Goal: Information Seeking & Learning: Learn about a topic

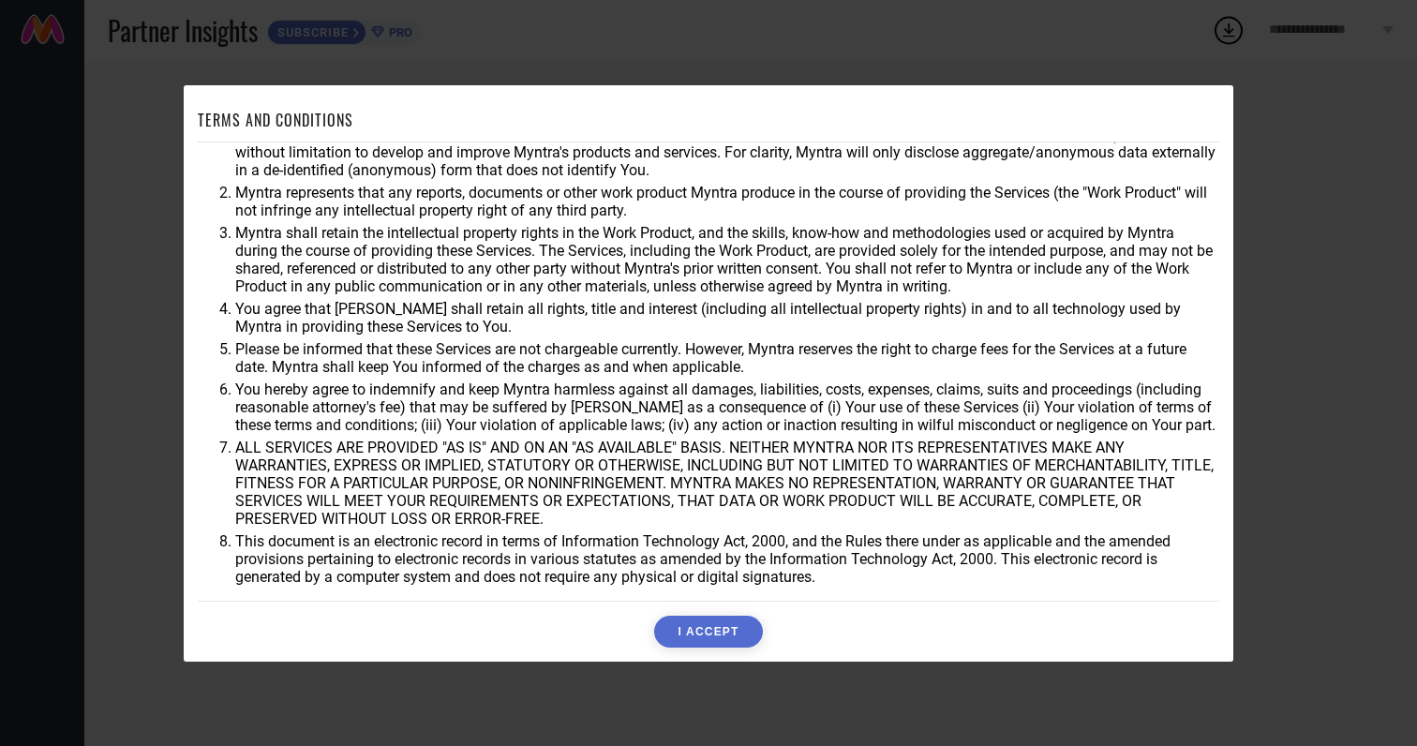
scroll to position [33, 0]
click at [705, 639] on button "I ACCEPT" at bounding box center [708, 632] width 108 height 32
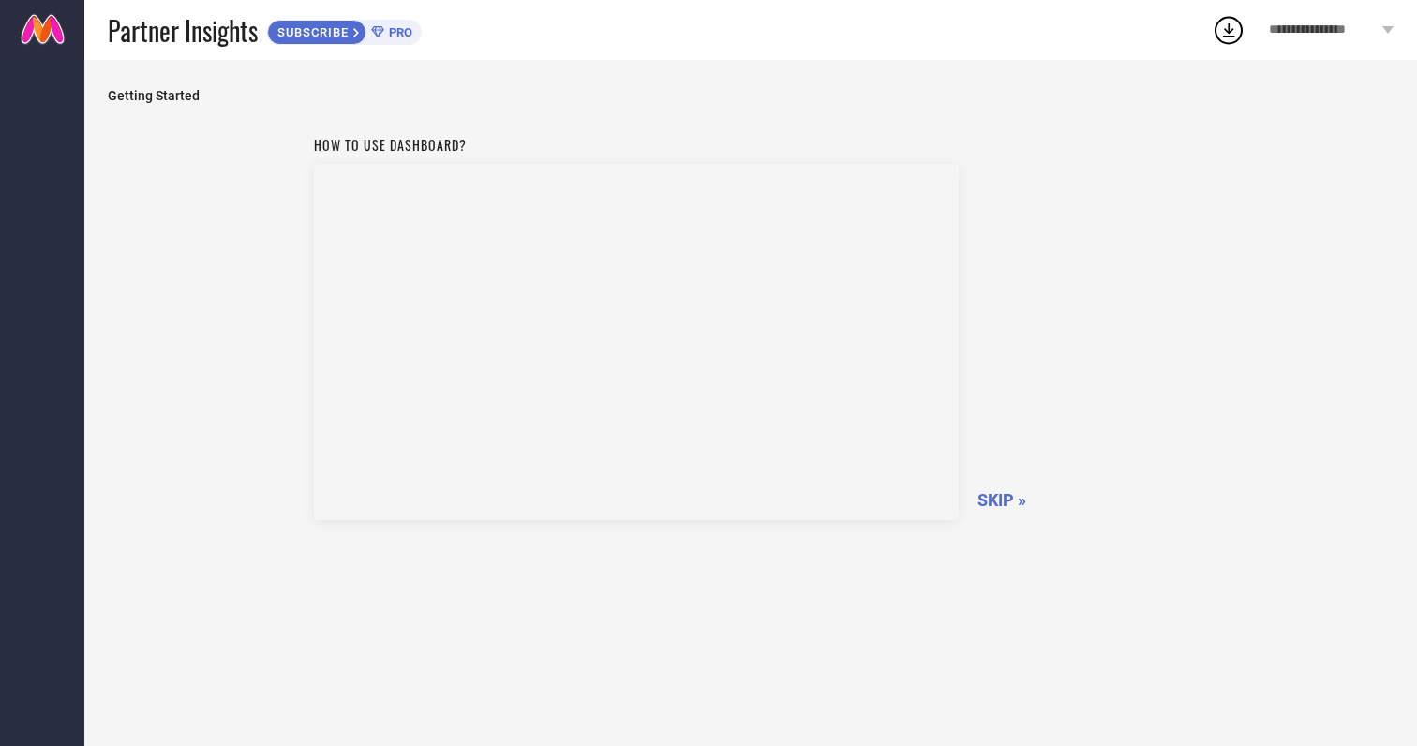
click at [1002, 499] on span "SKIP »" at bounding box center [1001, 500] width 49 height 20
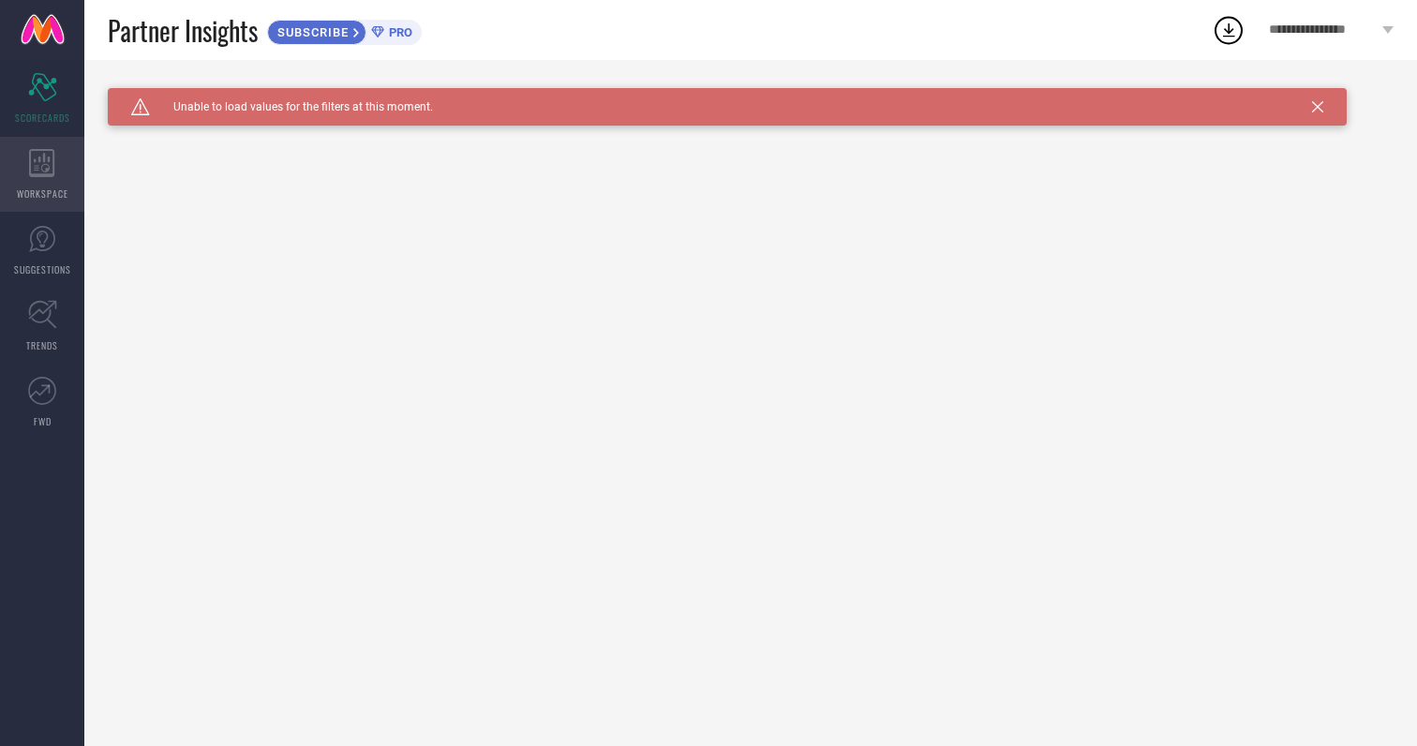
click at [37, 164] on icon at bounding box center [42, 163] width 26 height 28
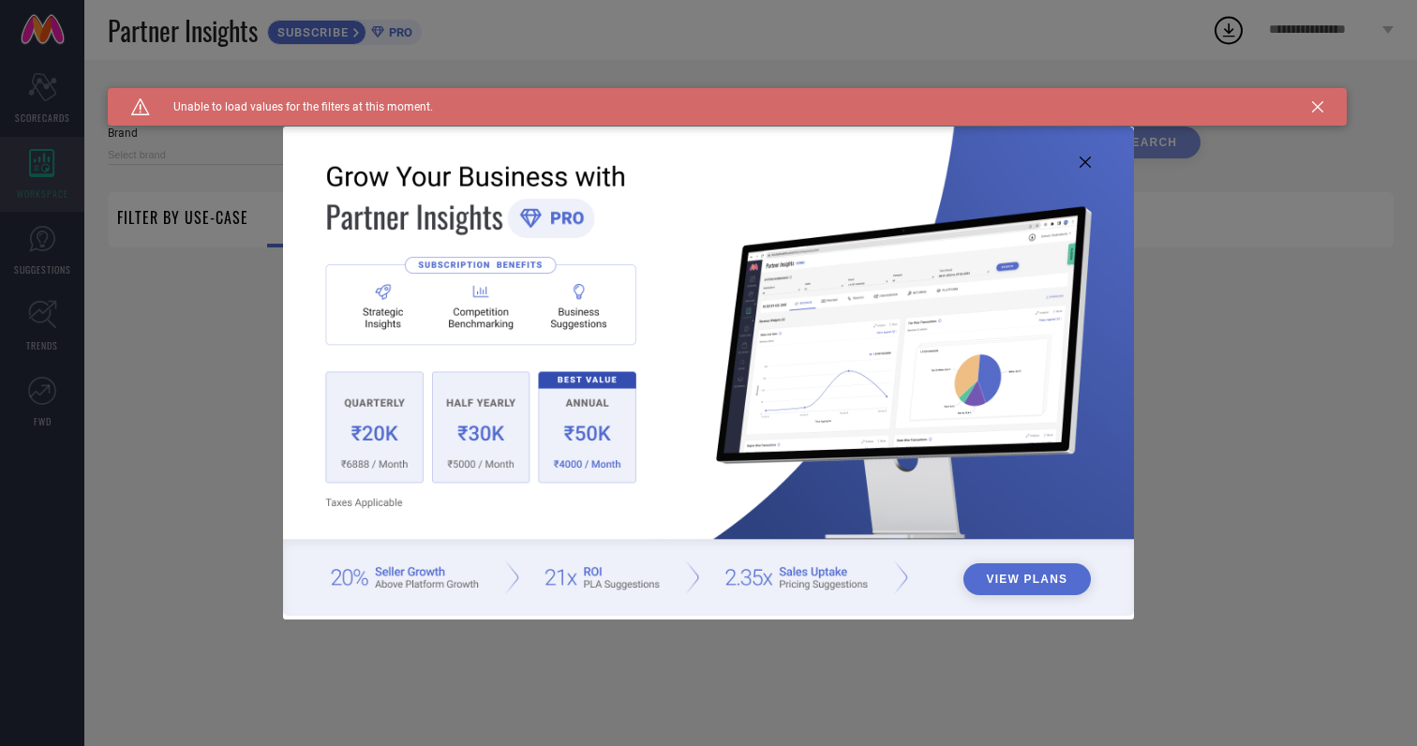
type input "1 STOP FASHION"
type input "All"
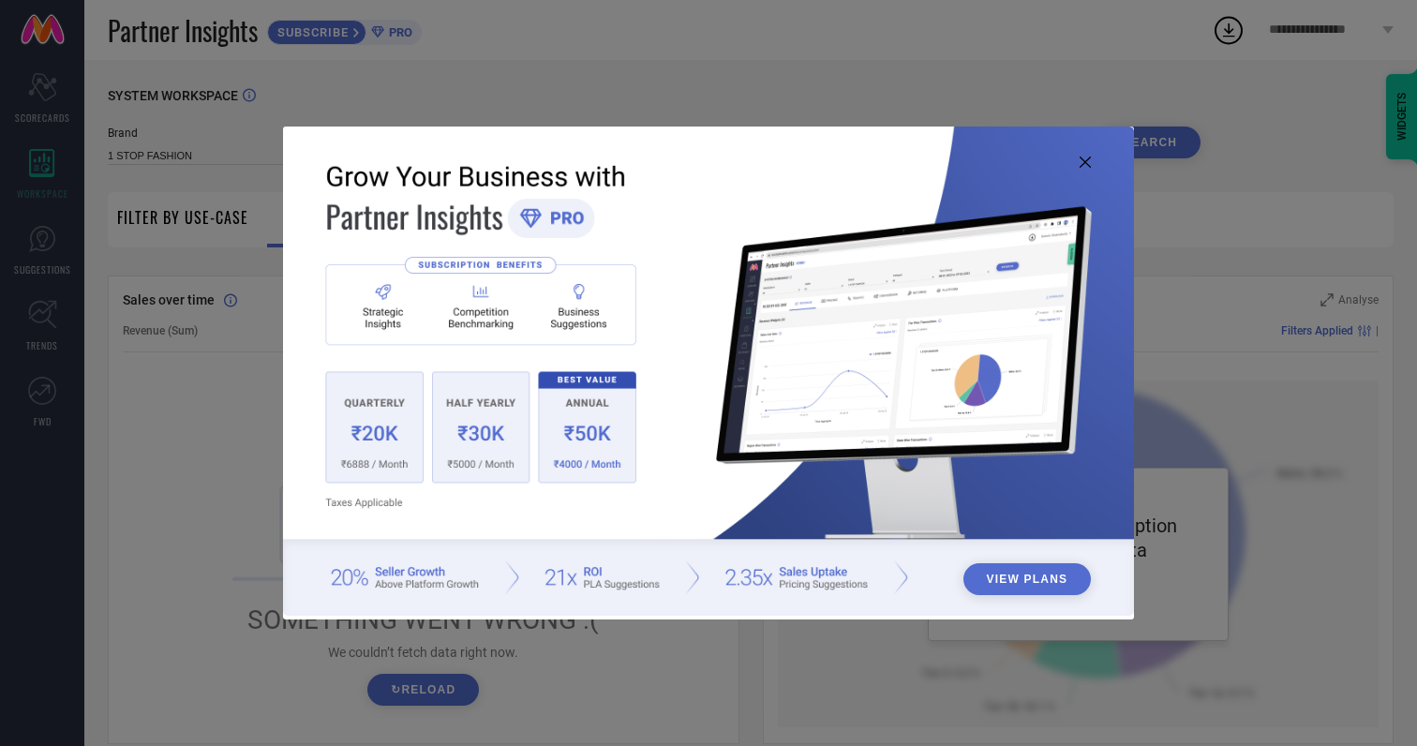
click at [1020, 580] on button "View Plans" at bounding box center [1027, 579] width 128 height 32
click at [1094, 163] on img at bounding box center [708, 370] width 850 height 489
click at [1081, 162] on icon at bounding box center [1084, 161] width 11 height 11
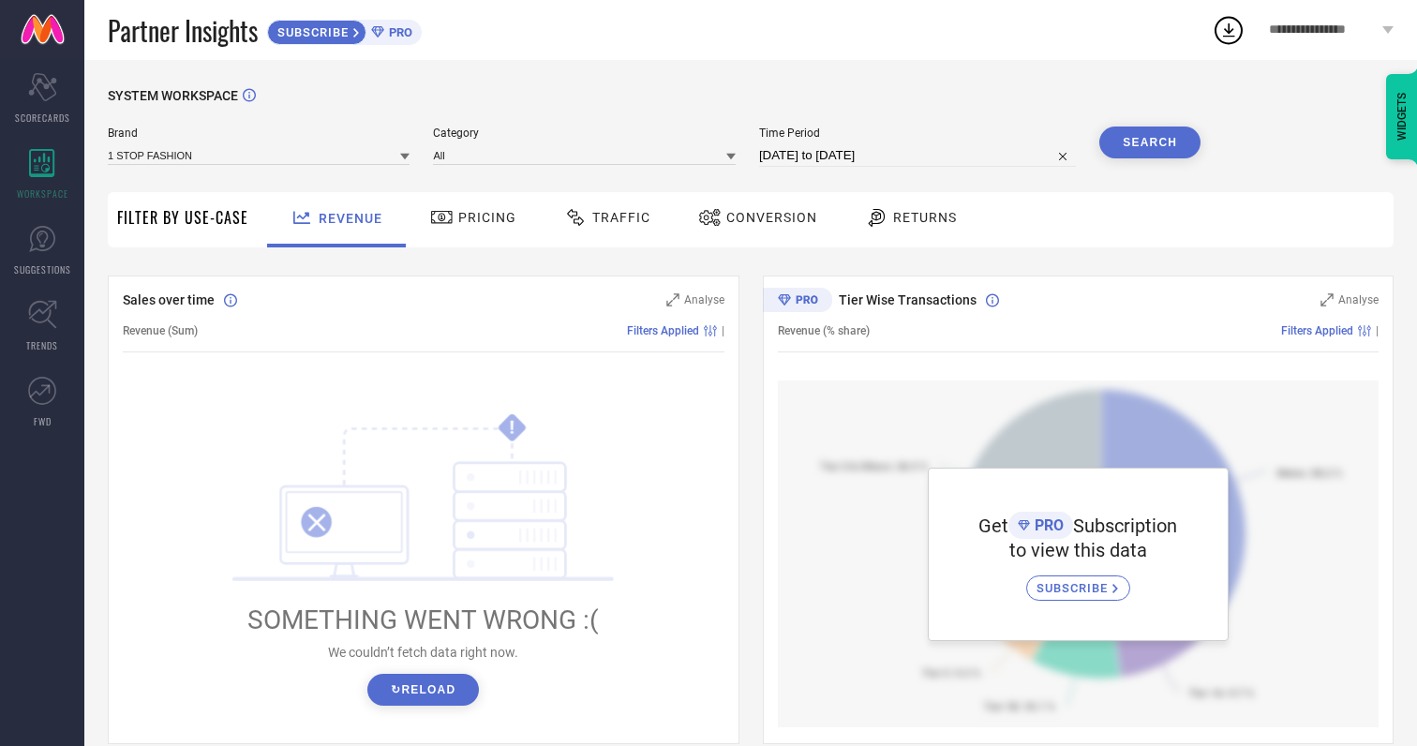
click at [462, 214] on span "Pricing" at bounding box center [487, 217] width 58 height 15
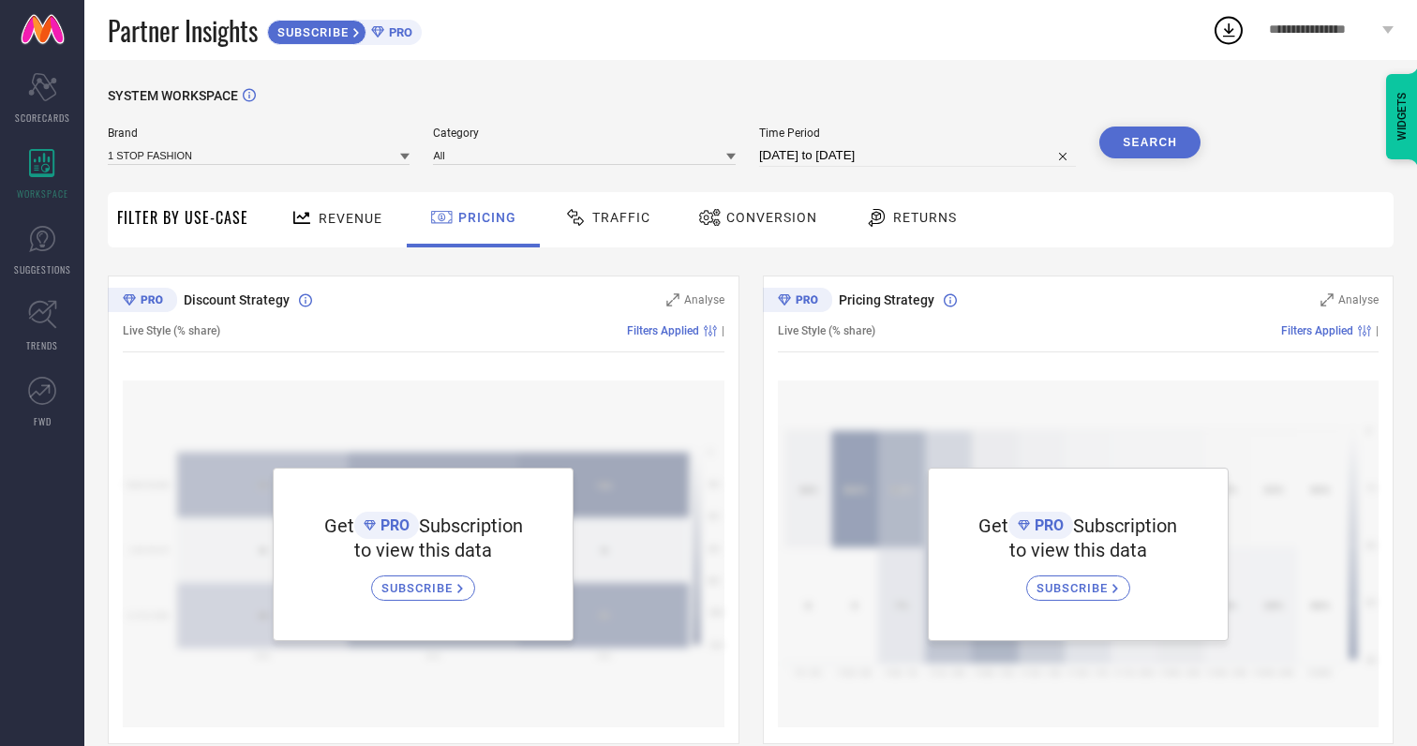
click at [604, 217] on span "Traffic" at bounding box center [621, 217] width 58 height 15
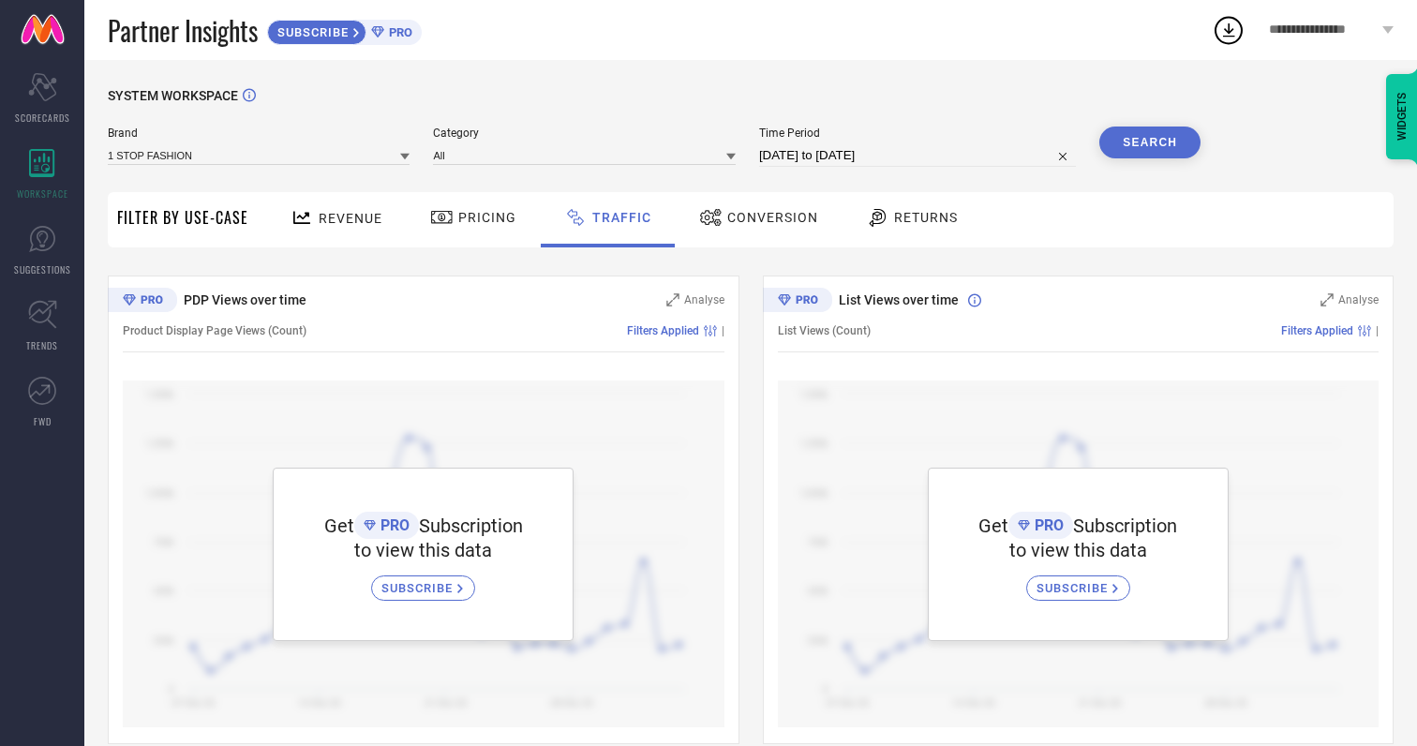
click at [764, 220] on span "Conversion" at bounding box center [772, 217] width 91 height 15
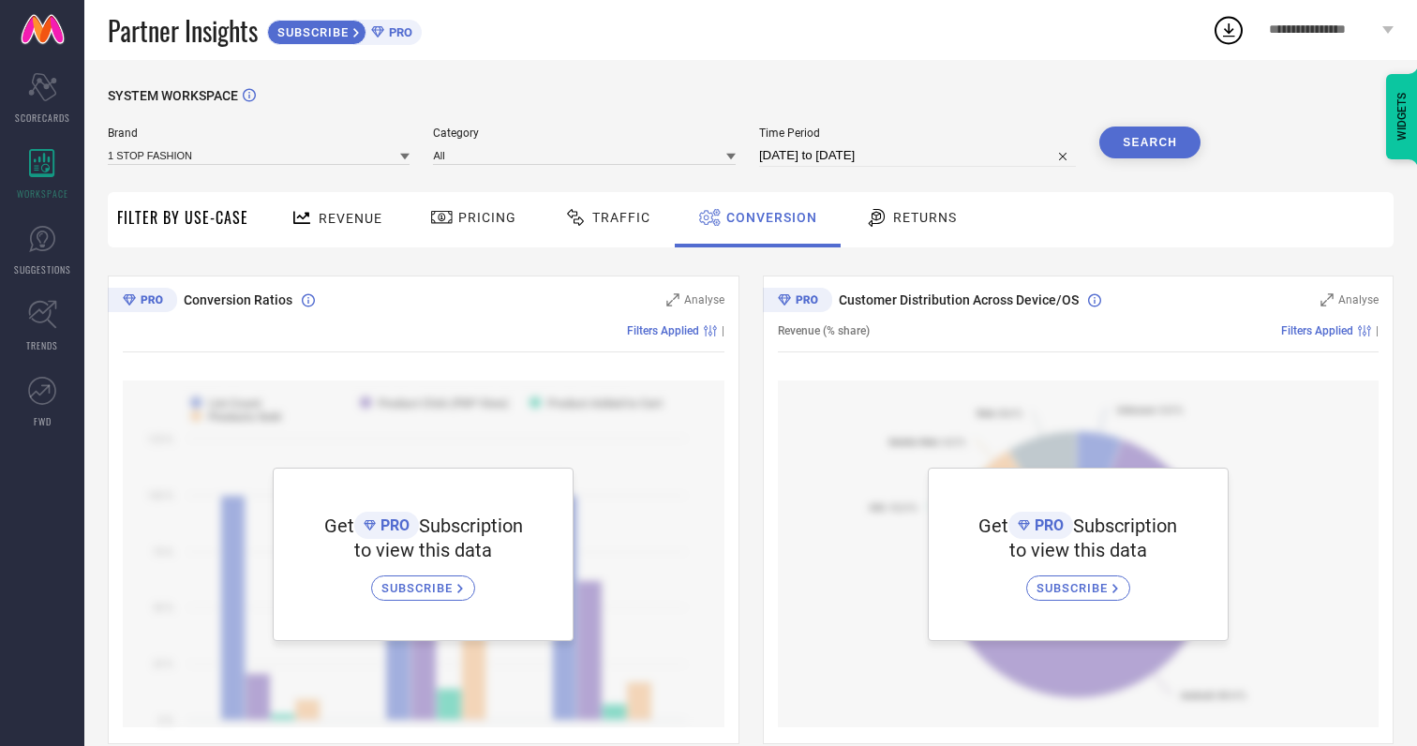
click at [927, 224] on span "Returns" at bounding box center [925, 217] width 64 height 15
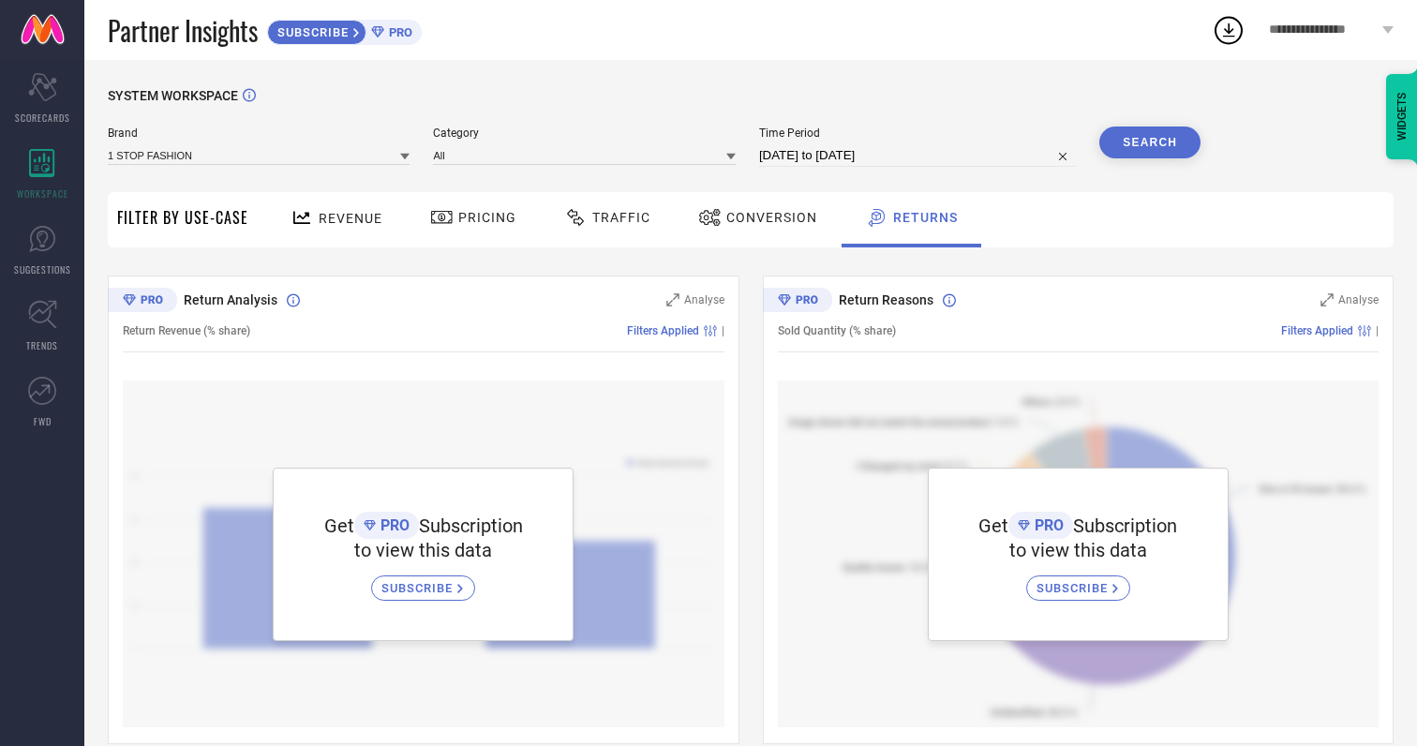
click at [192, 212] on span "Filter By Use-Case" at bounding box center [182, 217] width 131 height 22
click at [344, 225] on span "Revenue" at bounding box center [351, 218] width 64 height 15
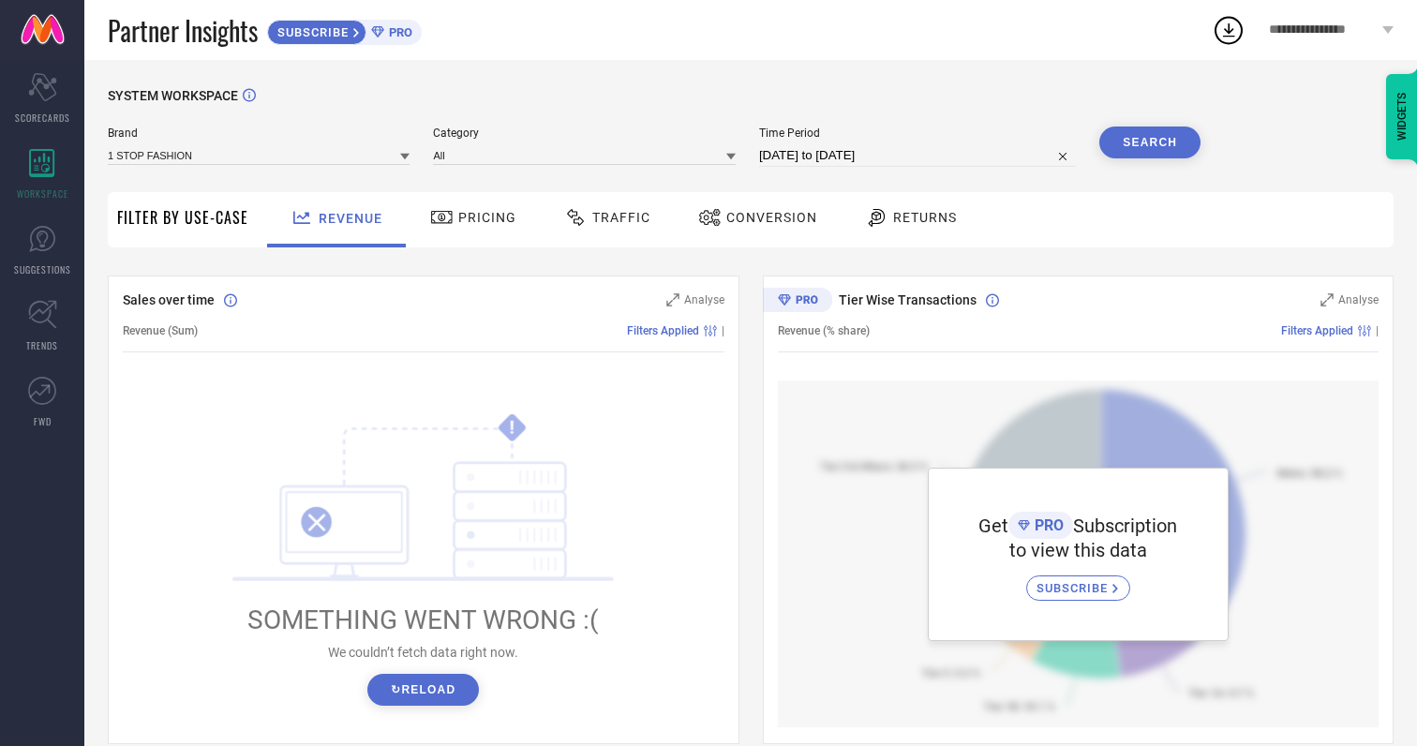
click at [400, 154] on icon at bounding box center [404, 157] width 9 height 7
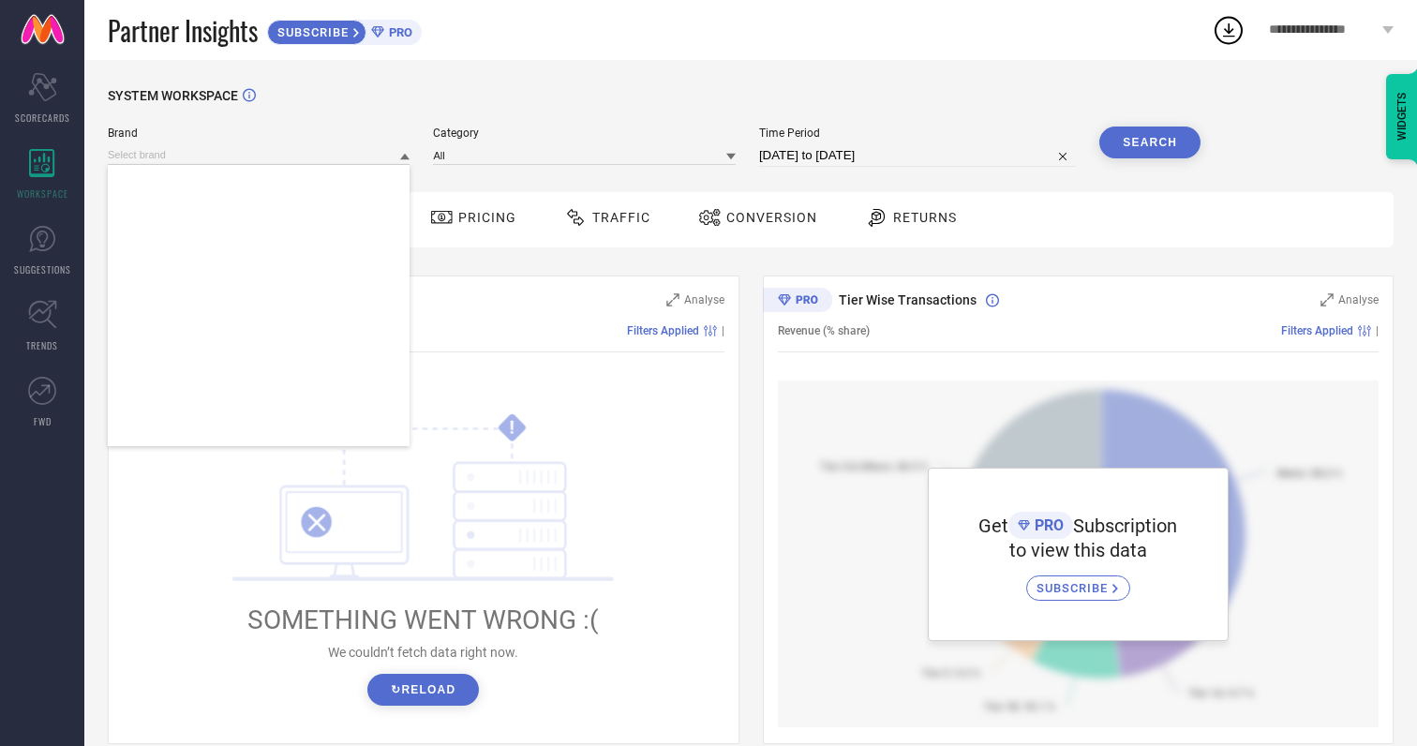
scroll to position [45232, 0]
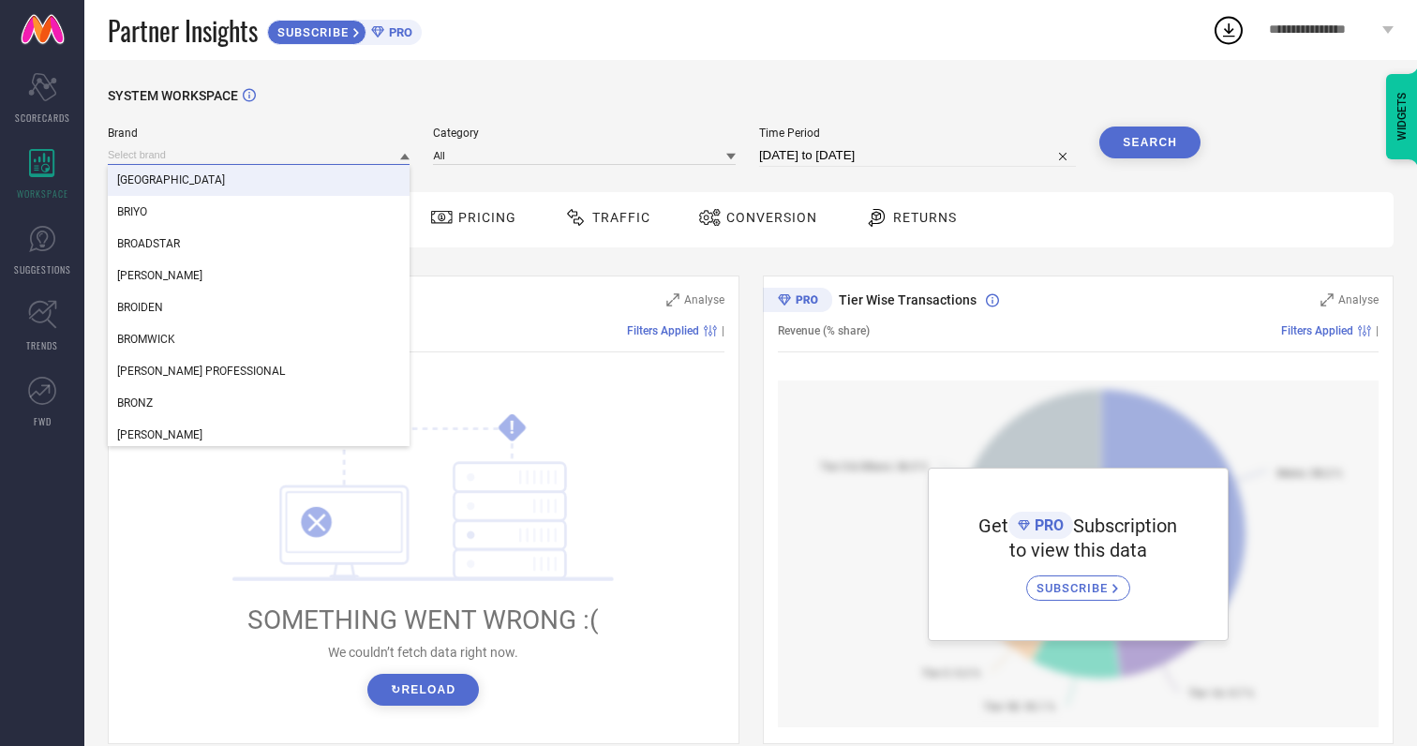
click at [159, 152] on input at bounding box center [259, 155] width 302 height 20
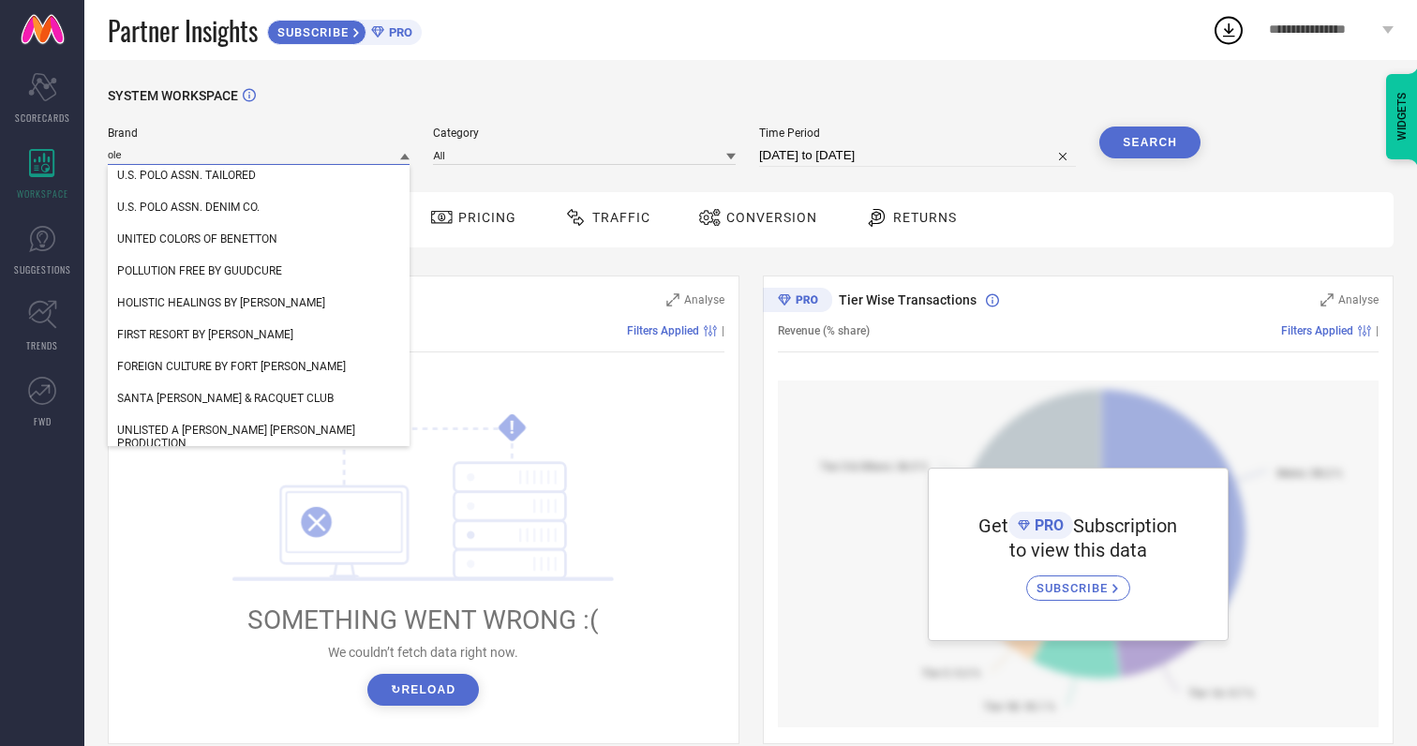
scroll to position [547, 0]
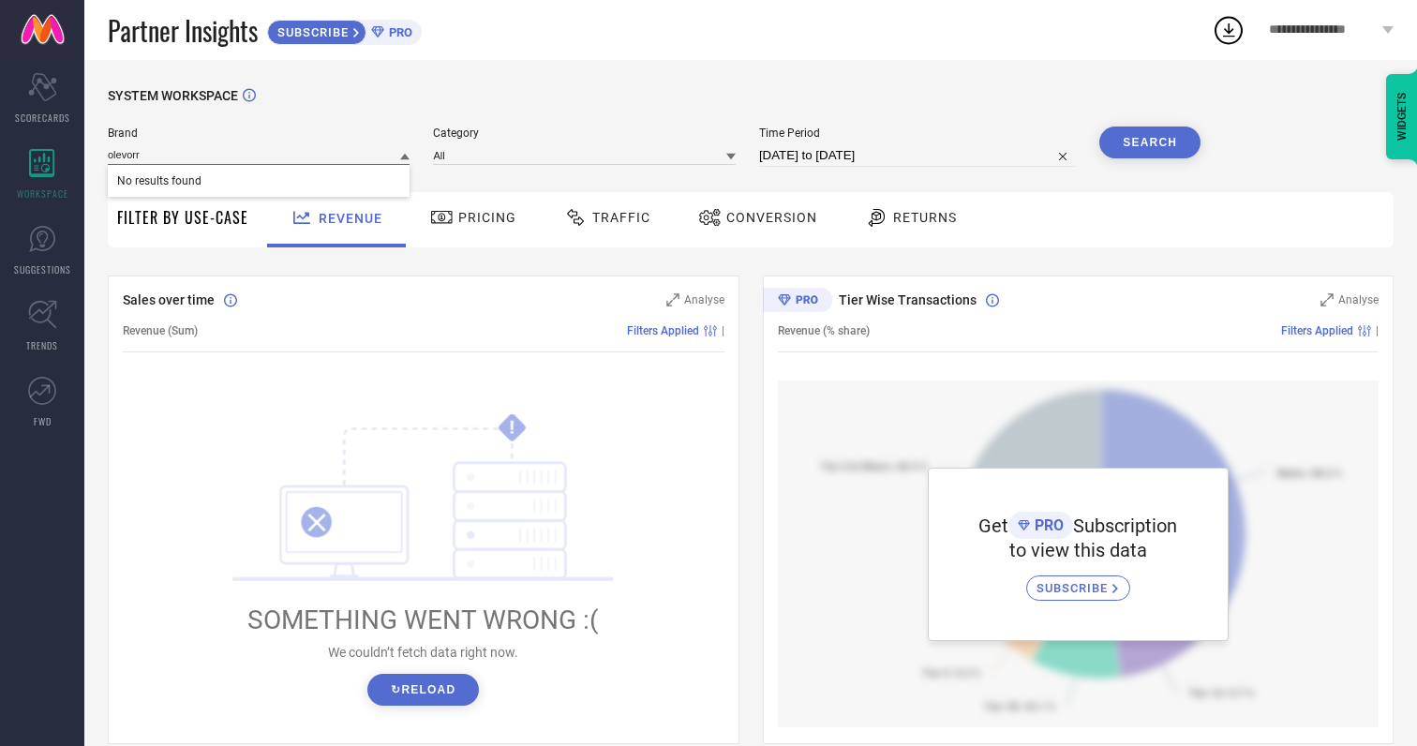
type input "olevorr"
click at [628, 157] on input at bounding box center [584, 155] width 302 height 20
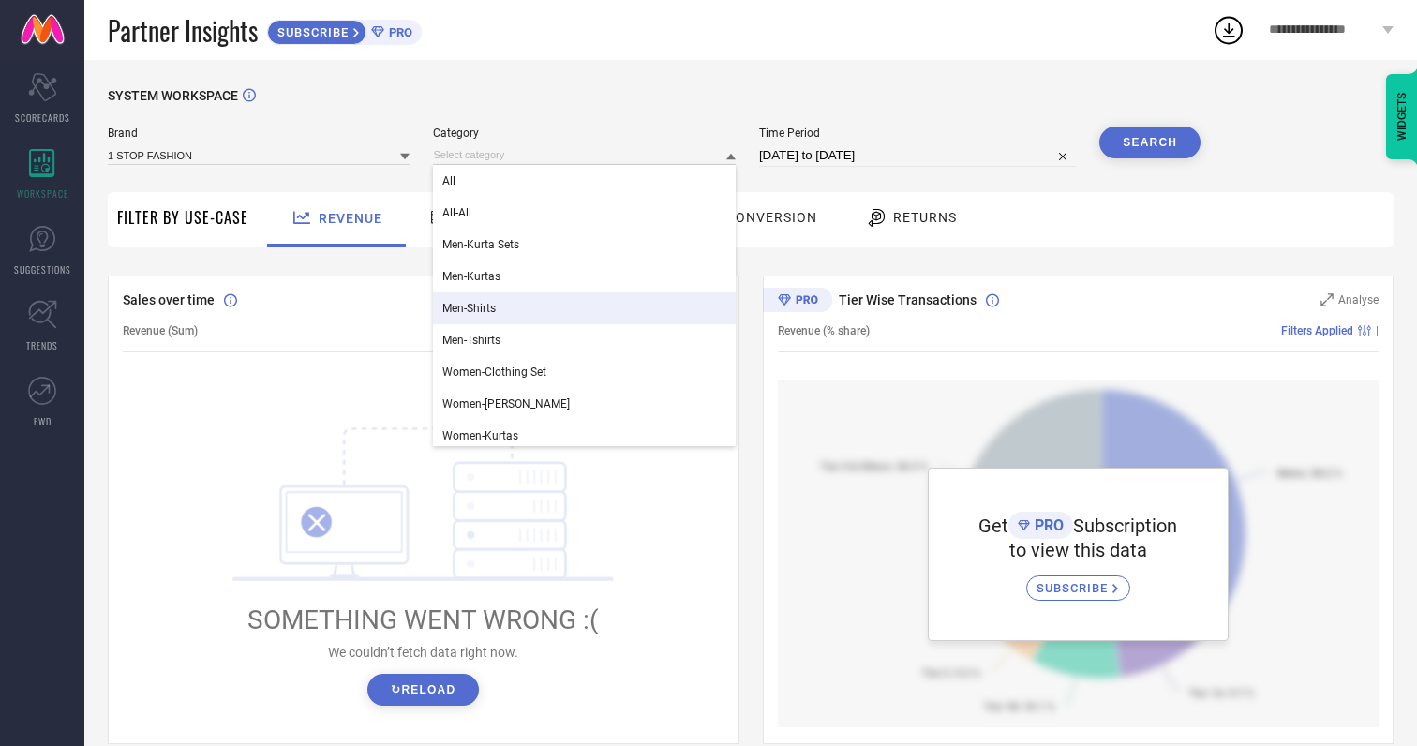
click at [484, 302] on div "Men-Shirts" at bounding box center [584, 308] width 302 height 32
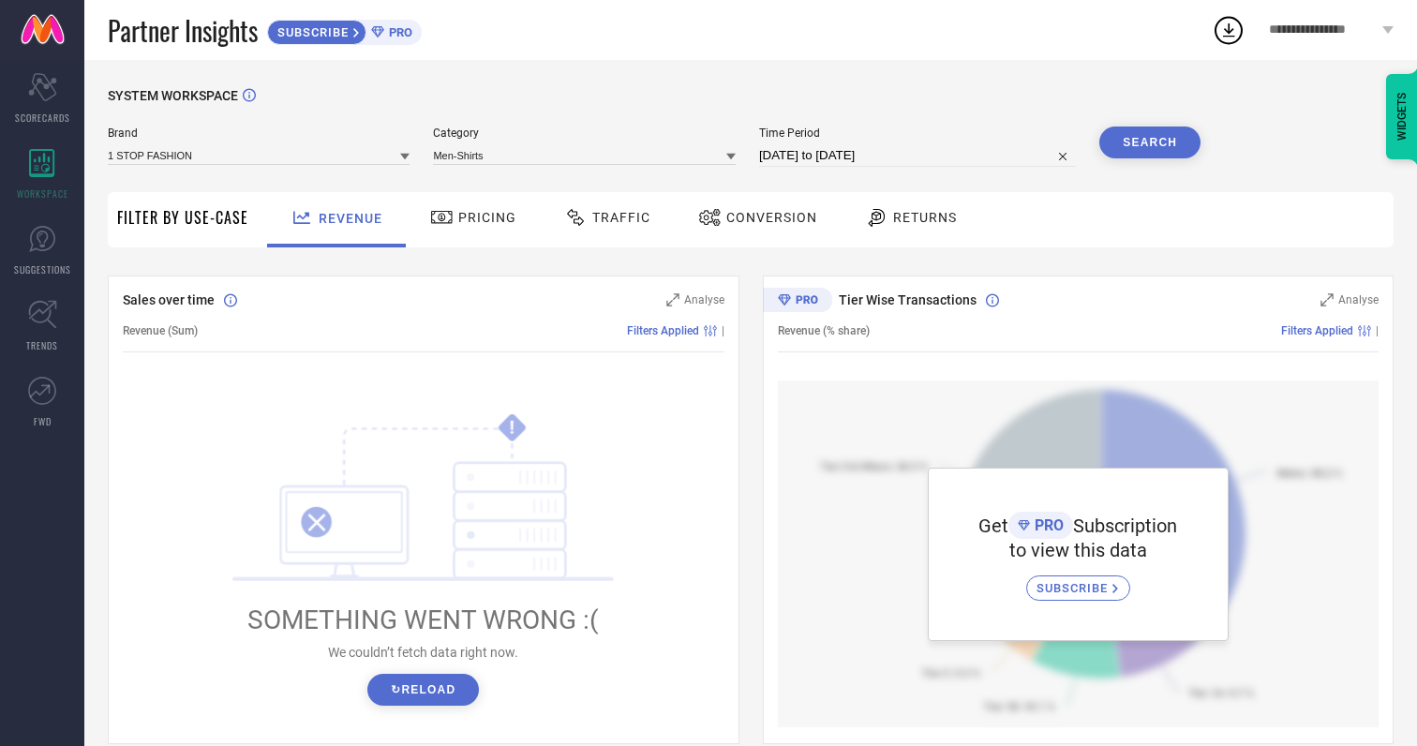
click at [1168, 144] on button "Search" at bounding box center [1149, 142] width 101 height 32
click at [400, 156] on icon at bounding box center [404, 156] width 9 height 9
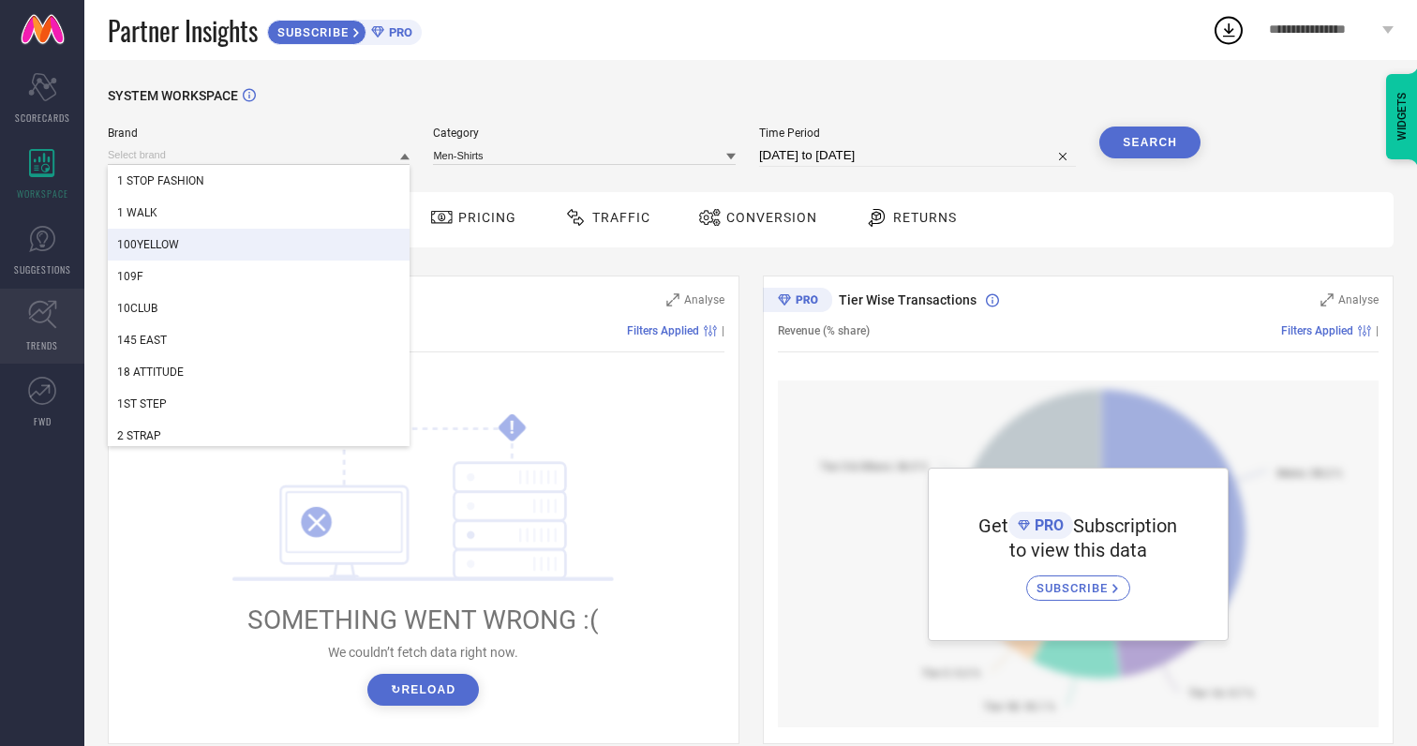
click at [42, 310] on icon at bounding box center [42, 314] width 29 height 29
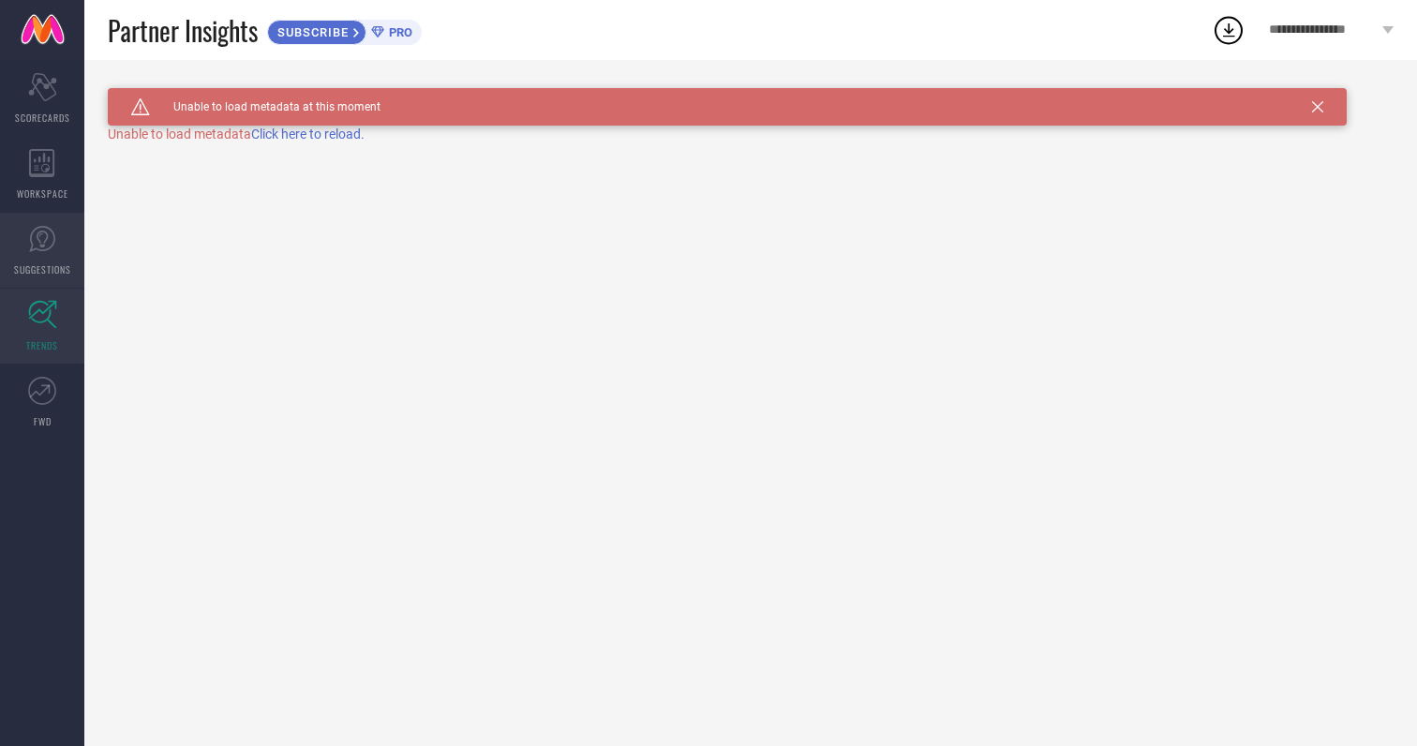
click at [39, 248] on icon at bounding box center [42, 239] width 28 height 28
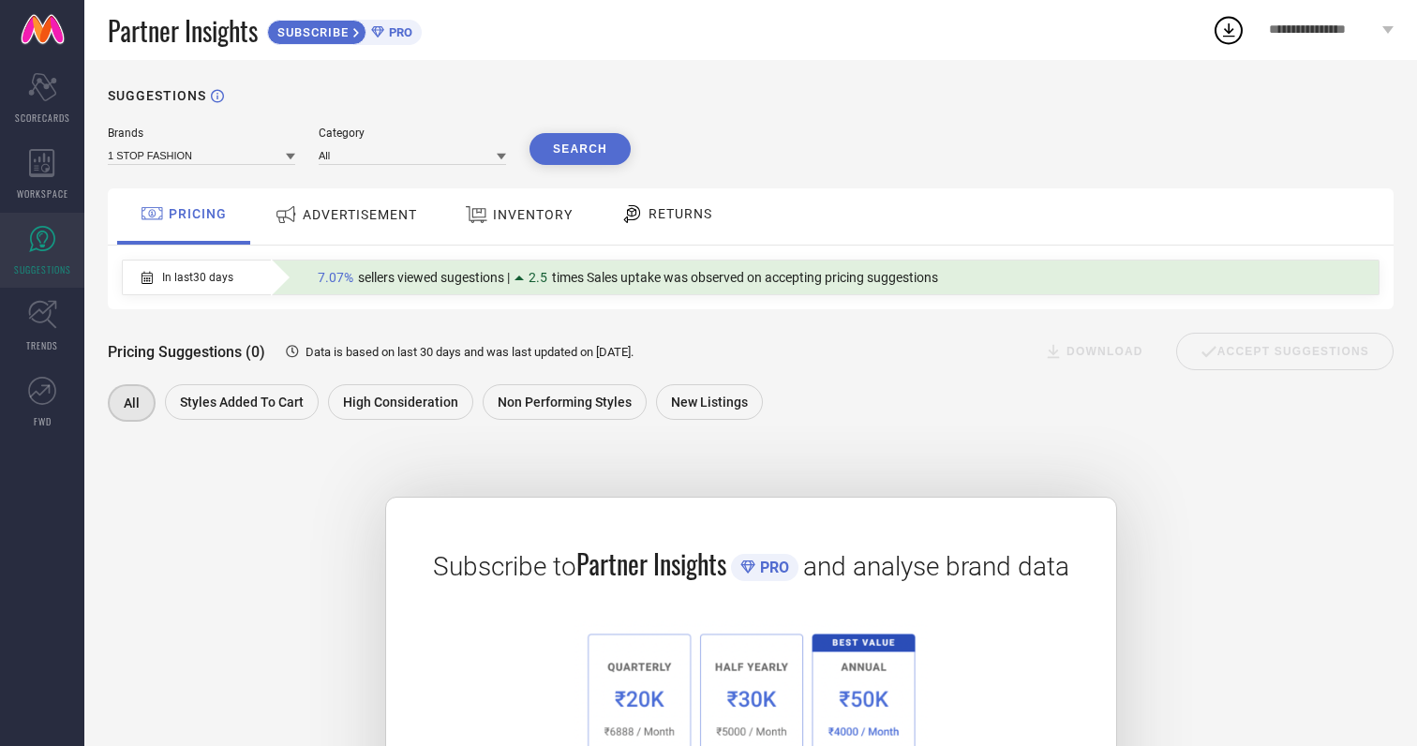
click at [377, 214] on span "ADVERTISEMENT" at bounding box center [360, 214] width 114 height 15
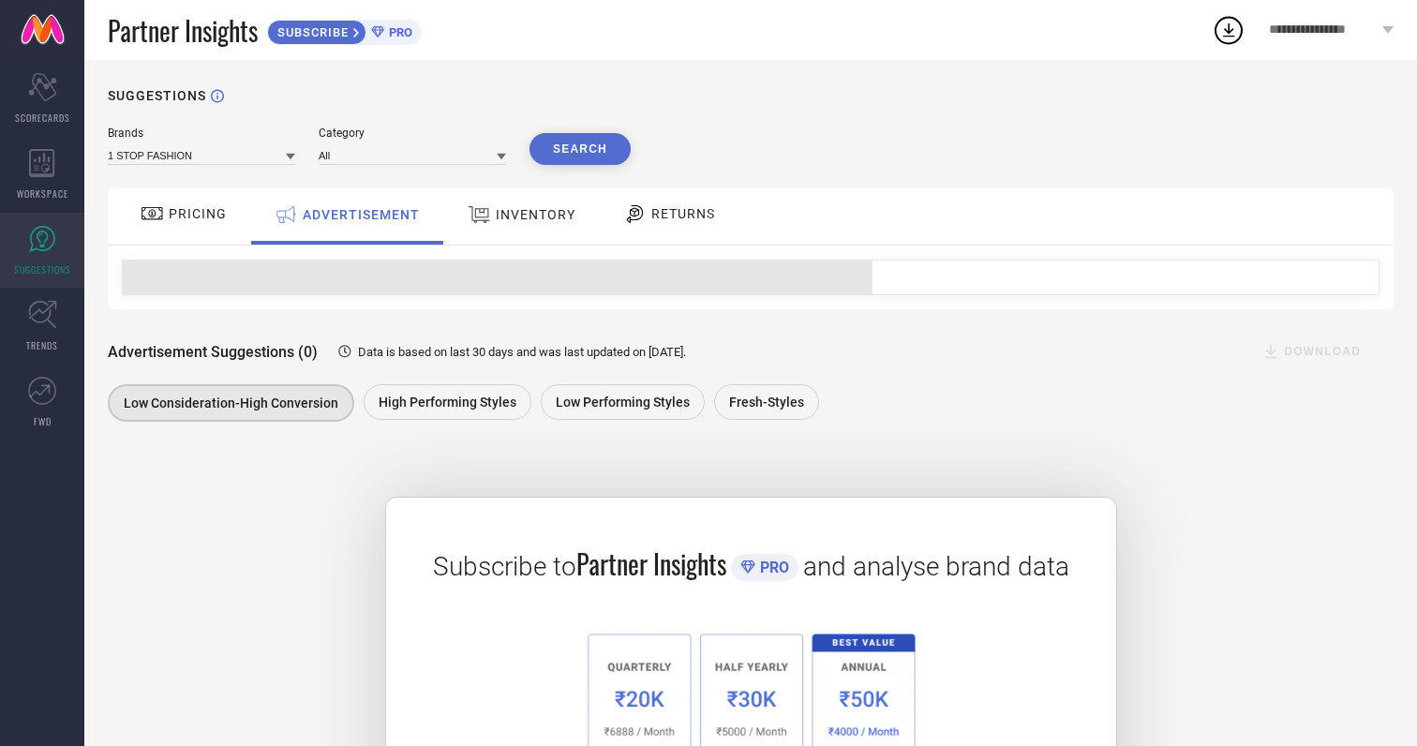
click at [561, 214] on span "INVENTORY" at bounding box center [536, 214] width 80 height 15
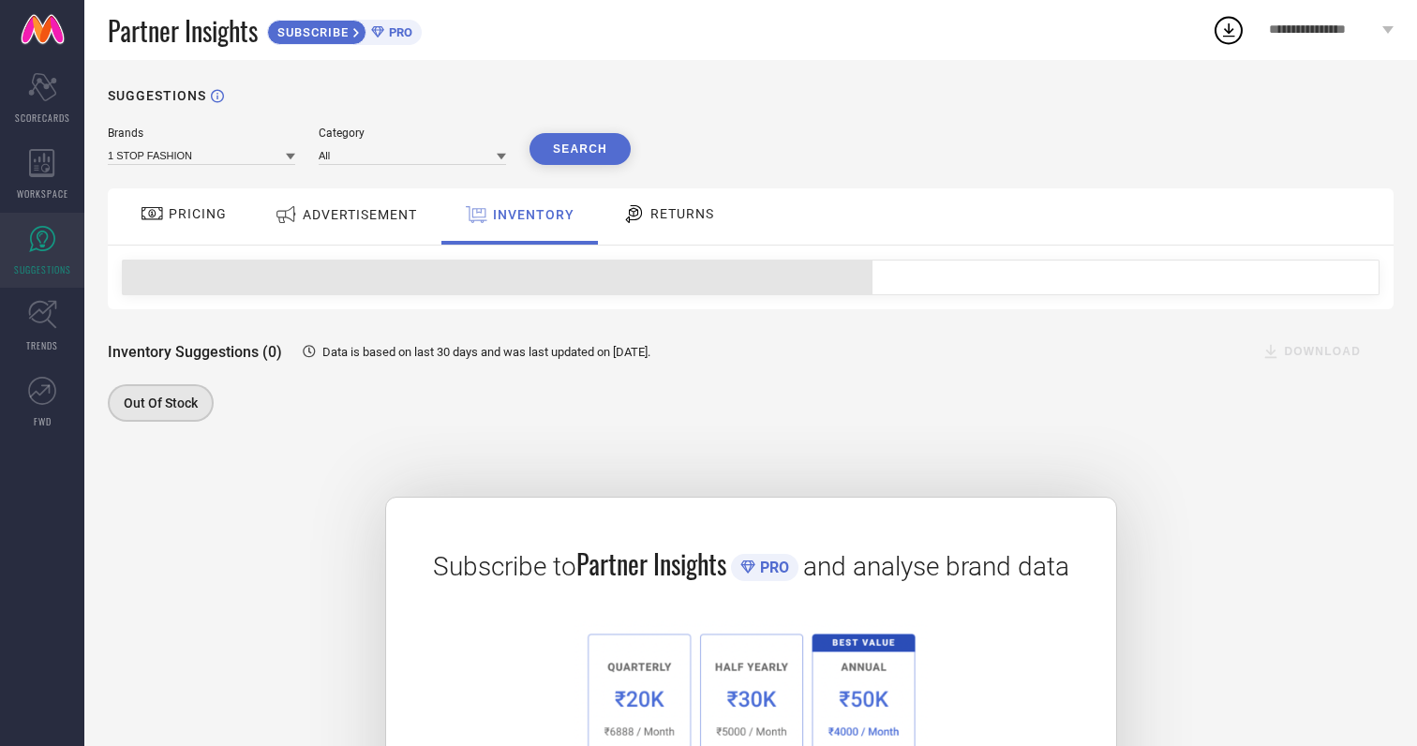
click at [663, 216] on span "RETURNS" at bounding box center [682, 213] width 64 height 15
click at [200, 221] on span "PRICING" at bounding box center [198, 213] width 58 height 15
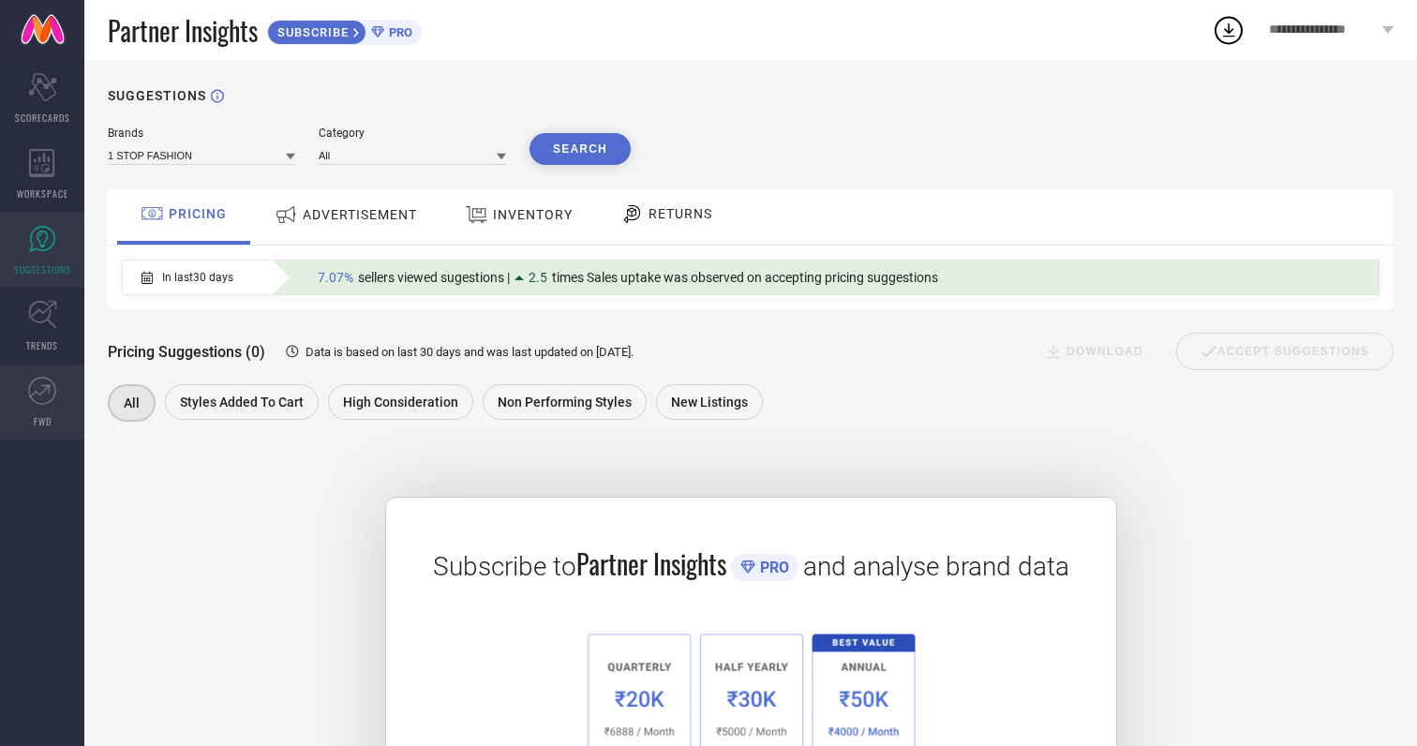
click at [36, 397] on icon at bounding box center [42, 391] width 28 height 28
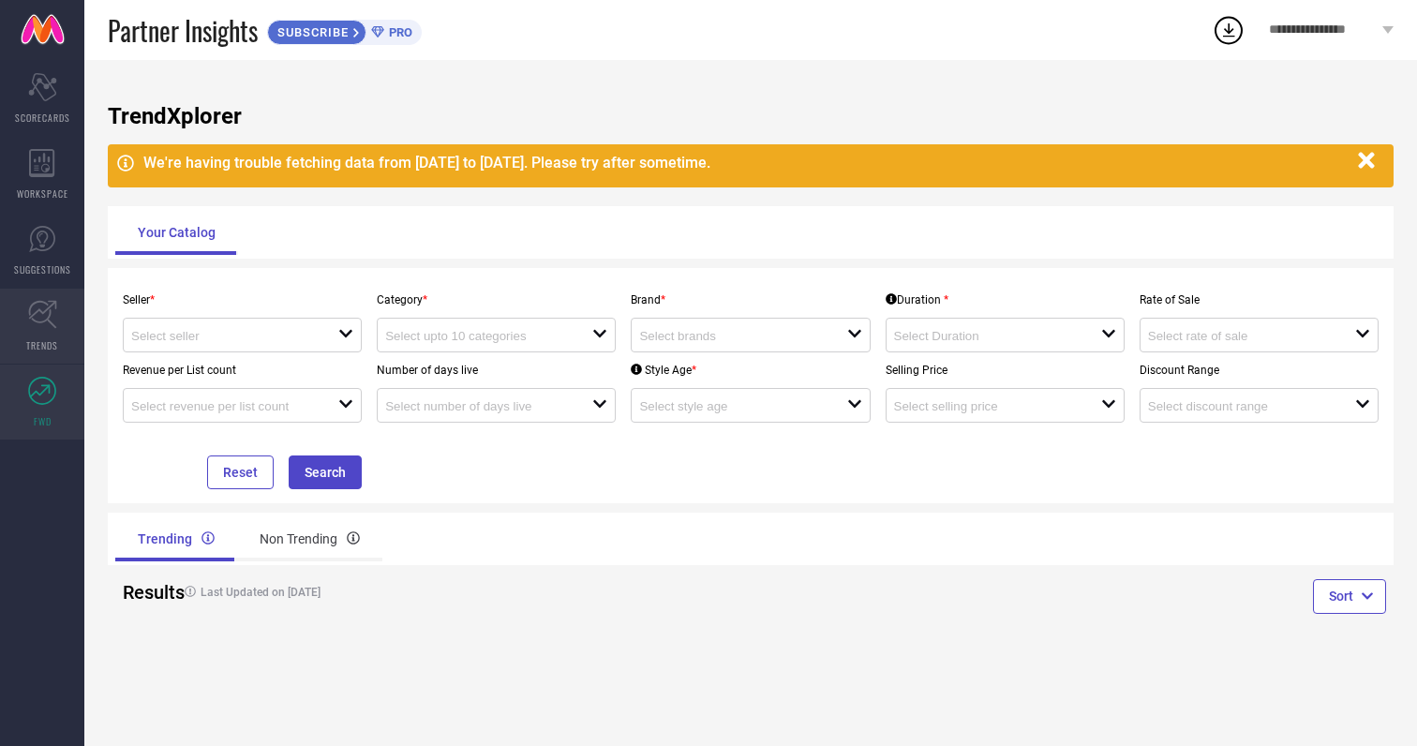
click at [47, 319] on icon at bounding box center [42, 315] width 28 height 28
